Goal: Transaction & Acquisition: Book appointment/travel/reservation

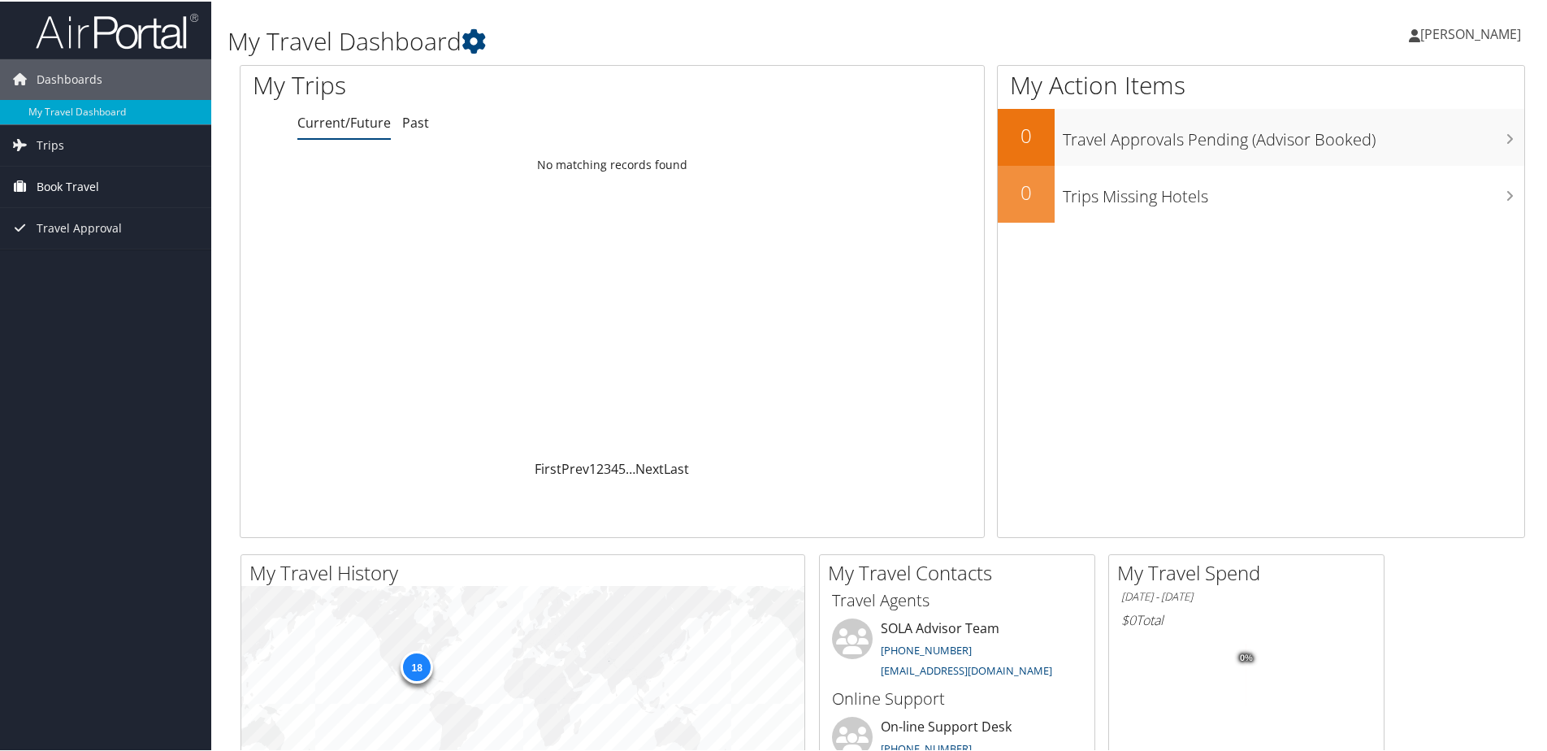
click at [55, 184] on span "Book Travel" at bounding box center [68, 185] width 63 height 41
click at [51, 236] on link "Book/Manage Online Trips" at bounding box center [105, 242] width 211 height 24
click at [76, 239] on link "Book/Manage Online Trips" at bounding box center [105, 242] width 211 height 24
